Goal: Task Accomplishment & Management: Complete application form

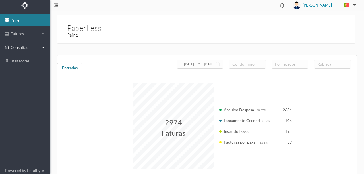
click at [17, 47] on span "consultas" at bounding box center [25, 48] width 28 height 6
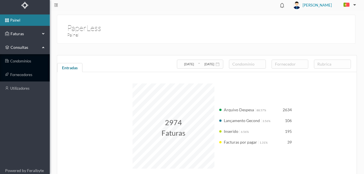
click at [23, 33] on span "Faturas" at bounding box center [24, 34] width 31 height 6
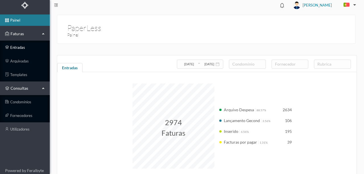
click at [21, 48] on link "entradas" at bounding box center [25, 47] width 50 height 11
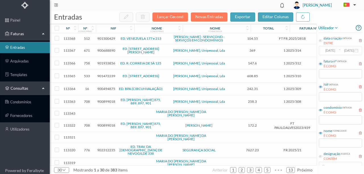
click at [107, 39] on span "901500429" at bounding box center [106, 38] width 18 height 4
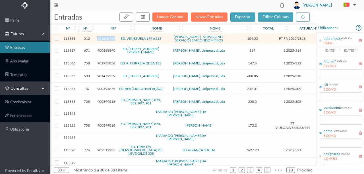
click at [107, 39] on span "901500429" at bounding box center [106, 38] width 18 height 4
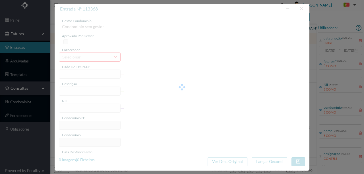
type input "FT FR.2025/2818"
type input "901500429"
type input "[DATE]"
type input "104.55"
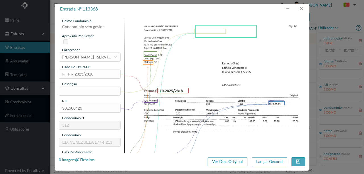
type input "512"
type input "ED. VENEZUELA 177 e 213"
click at [73, 91] on input "text" at bounding box center [90, 91] width 62 height 9
type input "F"
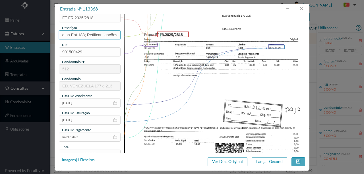
scroll to position [57, 0]
type input "Verificar falta de agua na Ent 183; Retificar ligações"
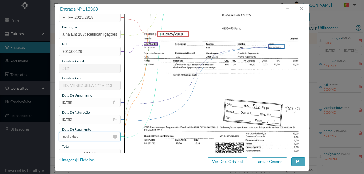
scroll to position [0, 0]
click at [92, 137] on input "Invalid date" at bounding box center [90, 136] width 62 height 9
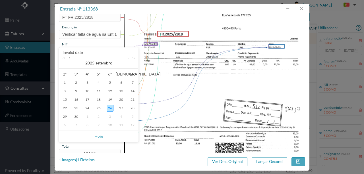
click at [70, 59] on link at bounding box center [69, 62] width 5 height 11
click at [87, 93] on div "9" at bounding box center [87, 91] width 7 height 7
type input "[DATE]"
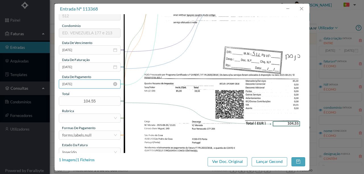
scroll to position [114, 0]
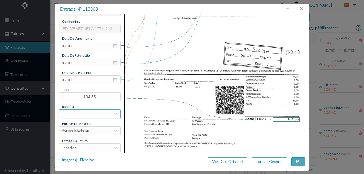
click at [66, 115] on div at bounding box center [87, 114] width 51 height 9
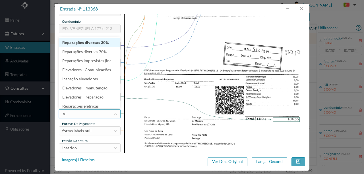
type input "rep"
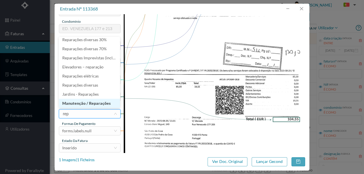
click at [80, 104] on li "Manutenção / Reparações" at bounding box center [89, 103] width 61 height 9
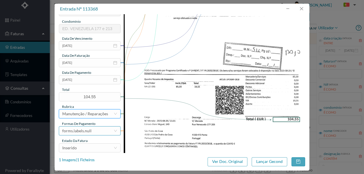
click at [90, 132] on div "forms.labels.null" at bounding box center [76, 131] width 29 height 9
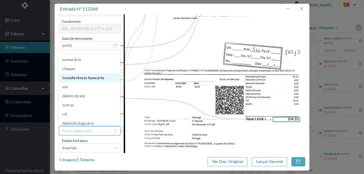
click at [85, 79] on li "transferência bancária" at bounding box center [89, 77] width 61 height 9
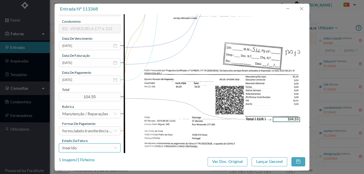
click at [80, 151] on div "Inserido" at bounding box center [87, 148] width 51 height 9
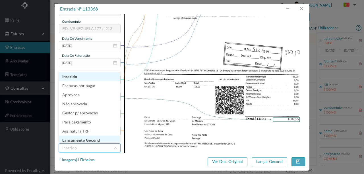
scroll to position [3, 0]
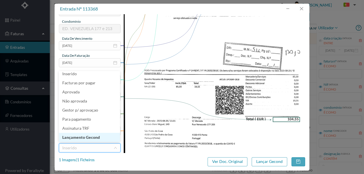
click at [89, 137] on li "Lançamento Gecond" at bounding box center [89, 137] width 61 height 9
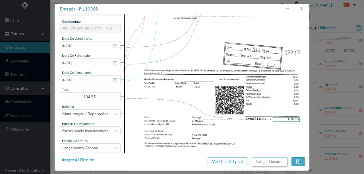
click at [263, 161] on button "Lançar Gecond" at bounding box center [268, 161] width 35 height 9
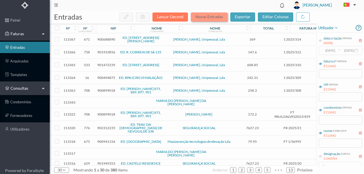
click at [205, 16] on button "Novas Entradas" at bounding box center [209, 16] width 37 height 9
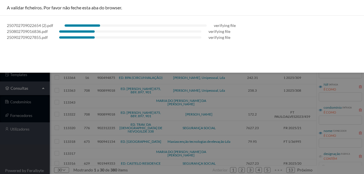
click at [152, 55] on div "A validar ficheiros. Por favor não feche esta aba do browser. 250702709022654 (…" at bounding box center [182, 36] width 364 height 73
